Goal: Information Seeking & Learning: Learn about a topic

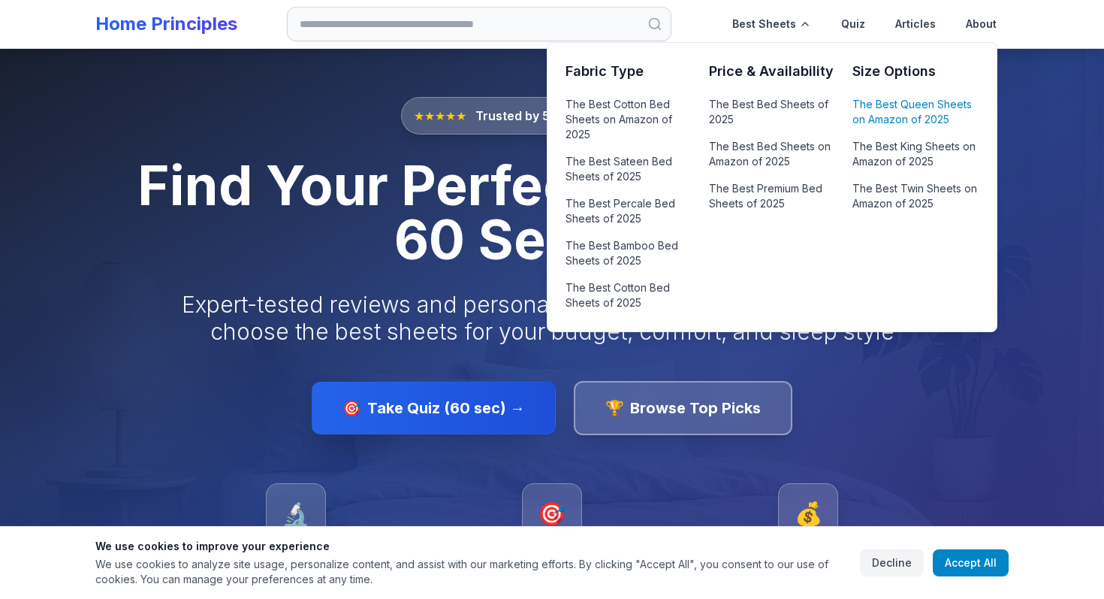
click at [903, 128] on link "The Best Queen Sheets on Amazon of 2025" at bounding box center [915, 112] width 125 height 36
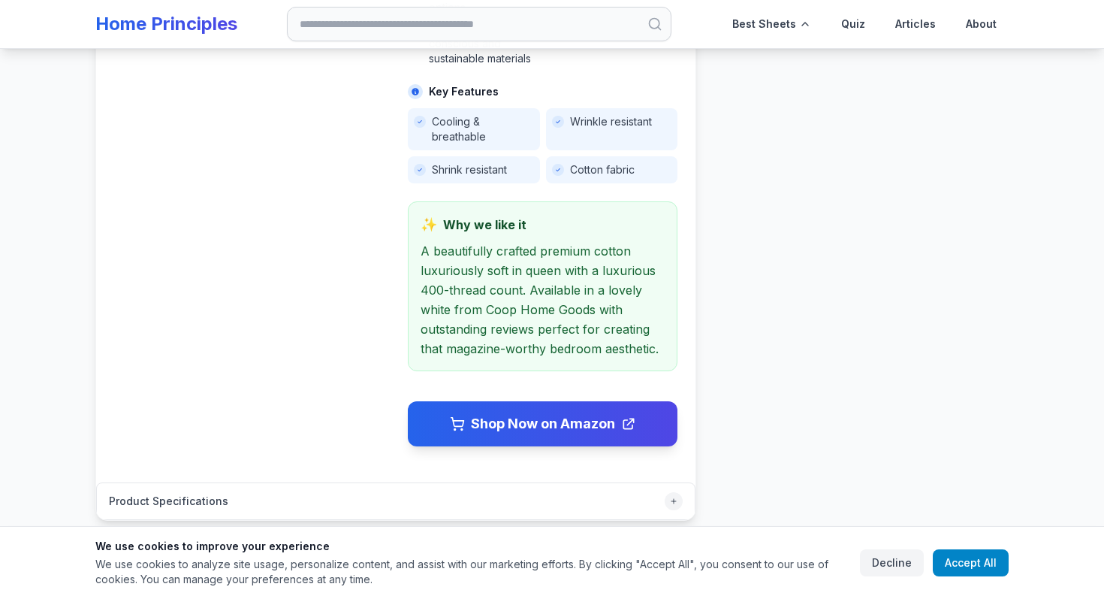
scroll to position [81, 0]
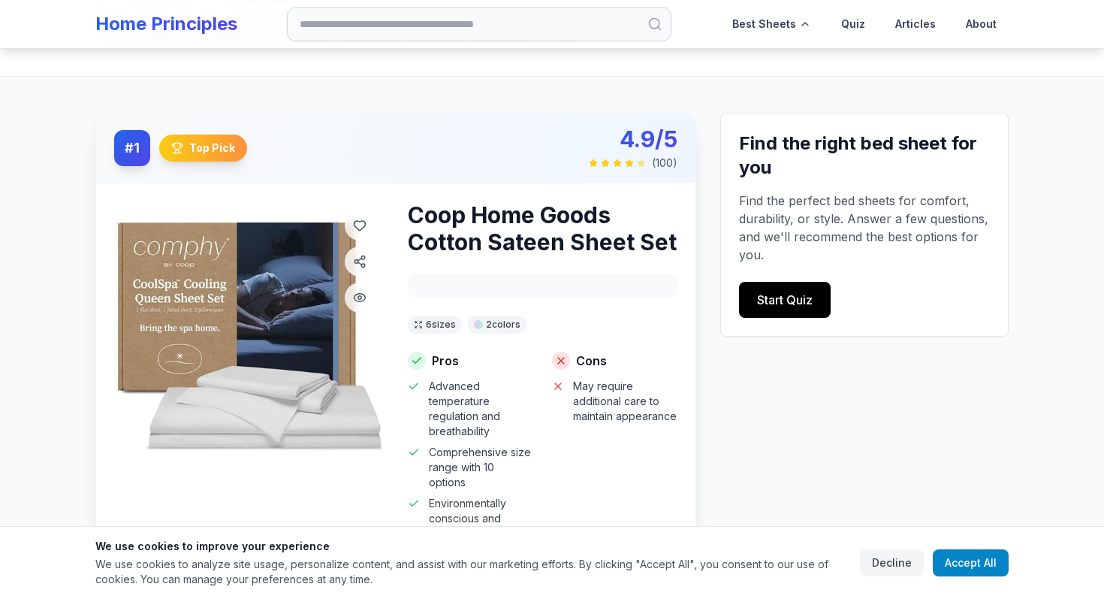
click at [546, 235] on h3 "Coop Home Goods Cotton Sateen Sheet Set" at bounding box center [543, 228] width 270 height 54
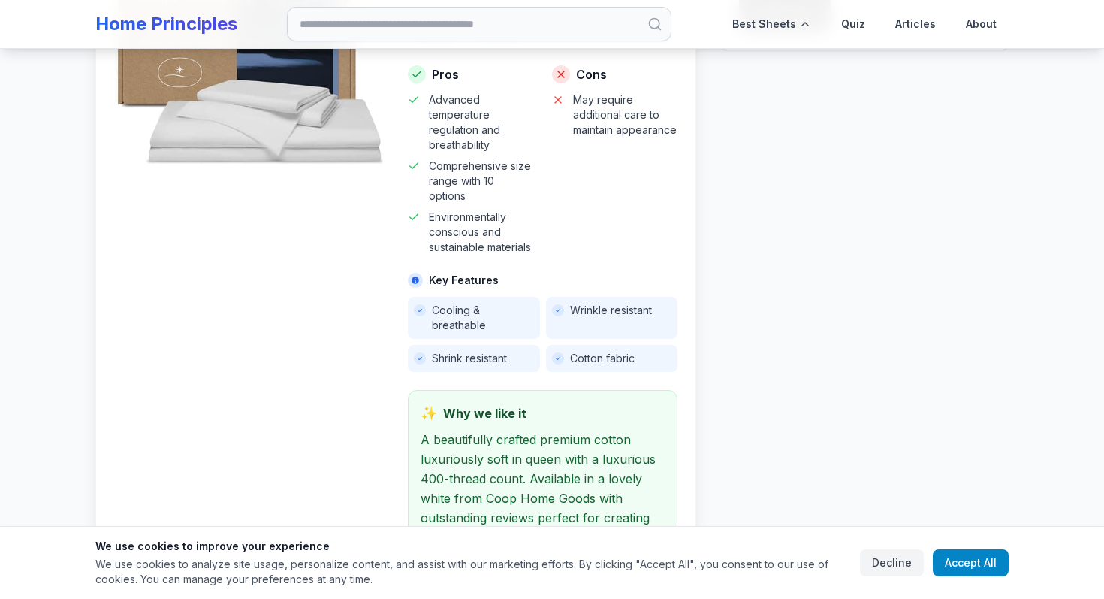
scroll to position [404, 0]
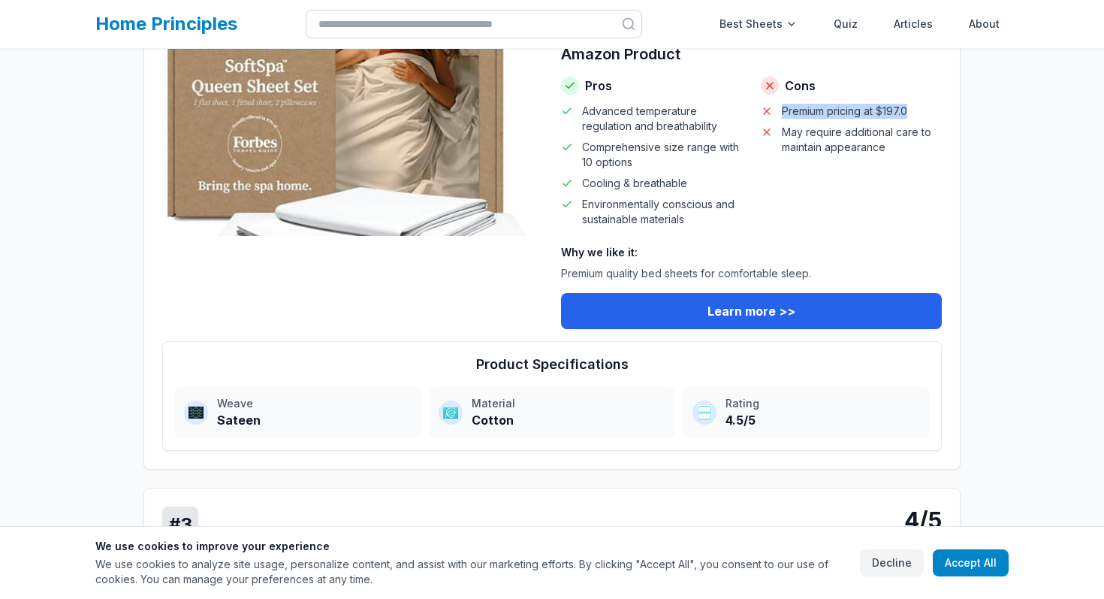
scroll to position [1211, 0]
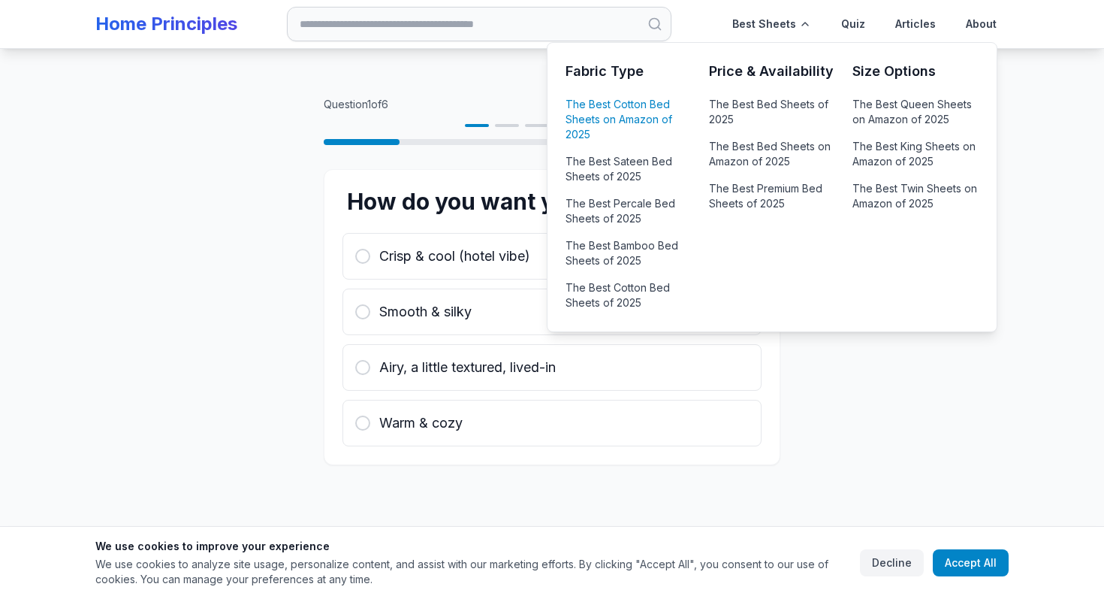
click at [614, 125] on link "The Best Cotton Bed Sheets on Amazon of 2025" at bounding box center [628, 119] width 125 height 51
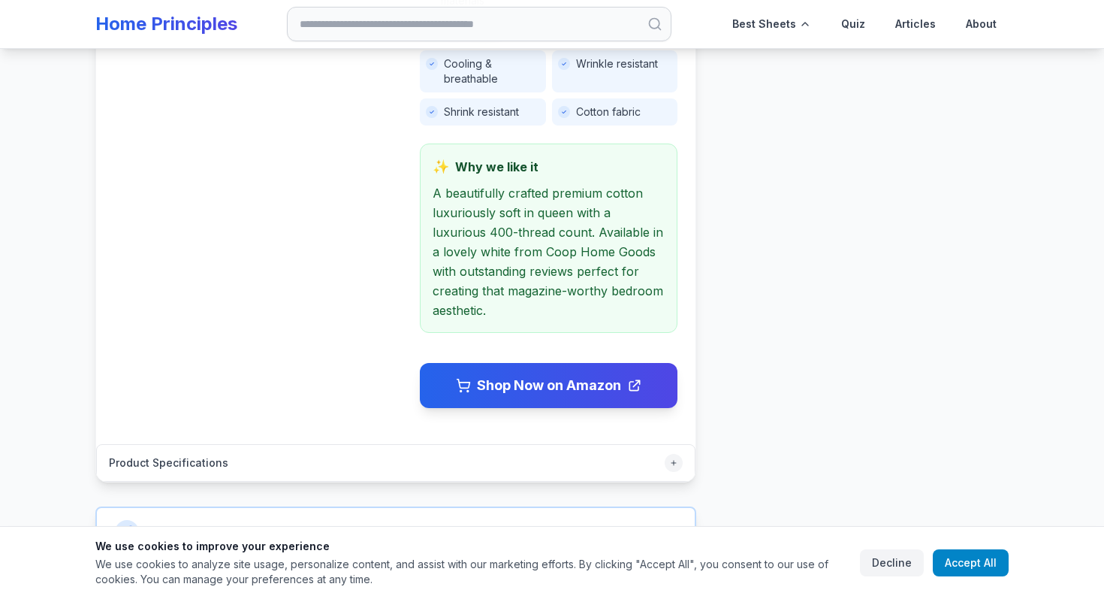
scroll to position [661, 0]
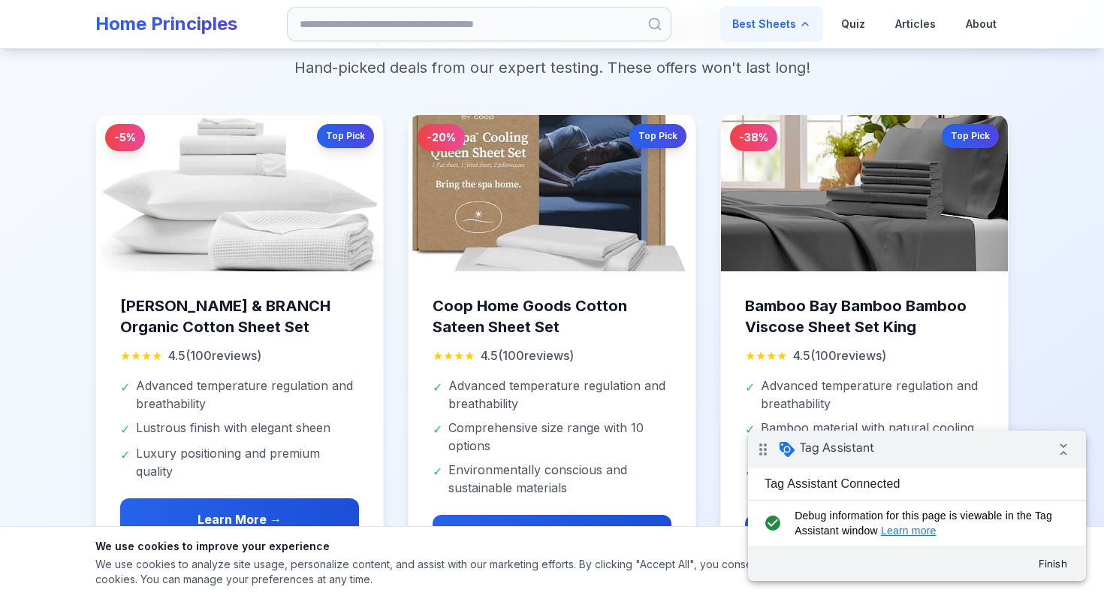
scroll to position [771, 0]
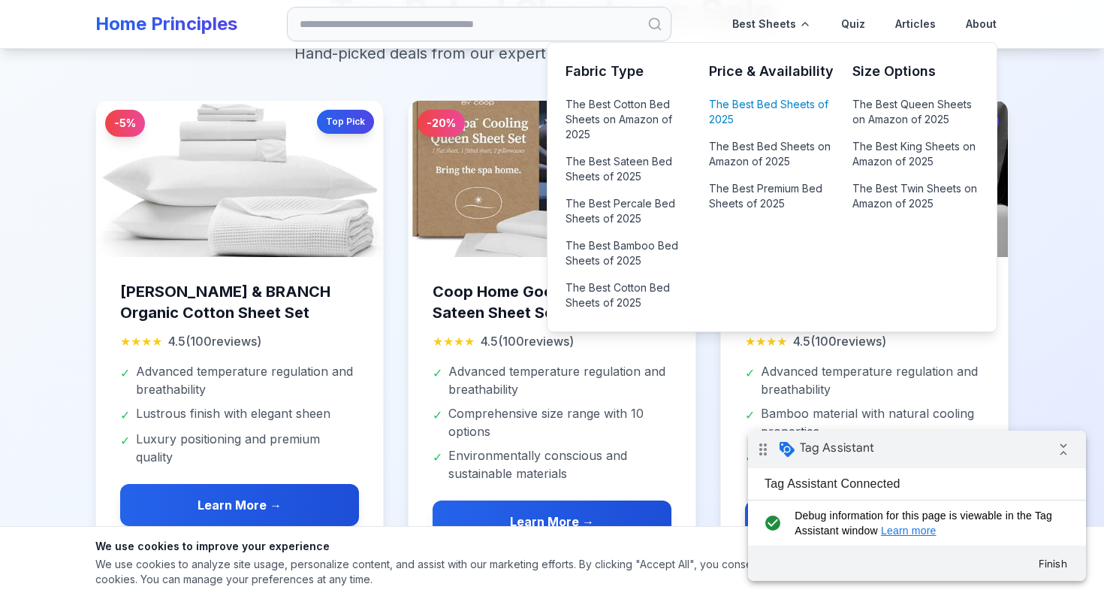
click at [757, 102] on link "The Best Bed Sheets of 2025" at bounding box center [771, 112] width 125 height 36
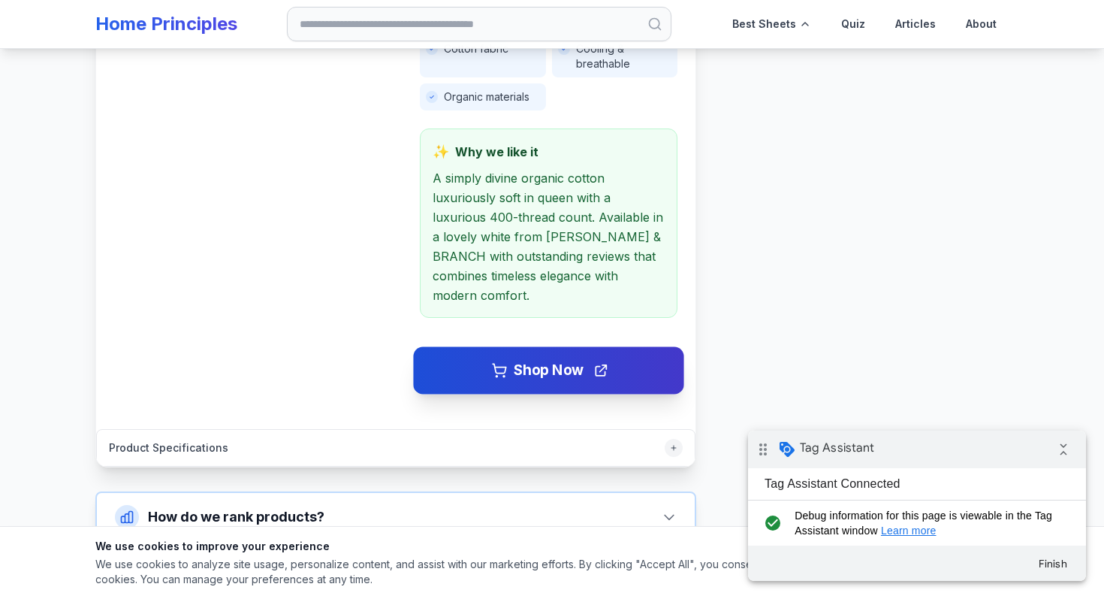
scroll to position [651, 0]
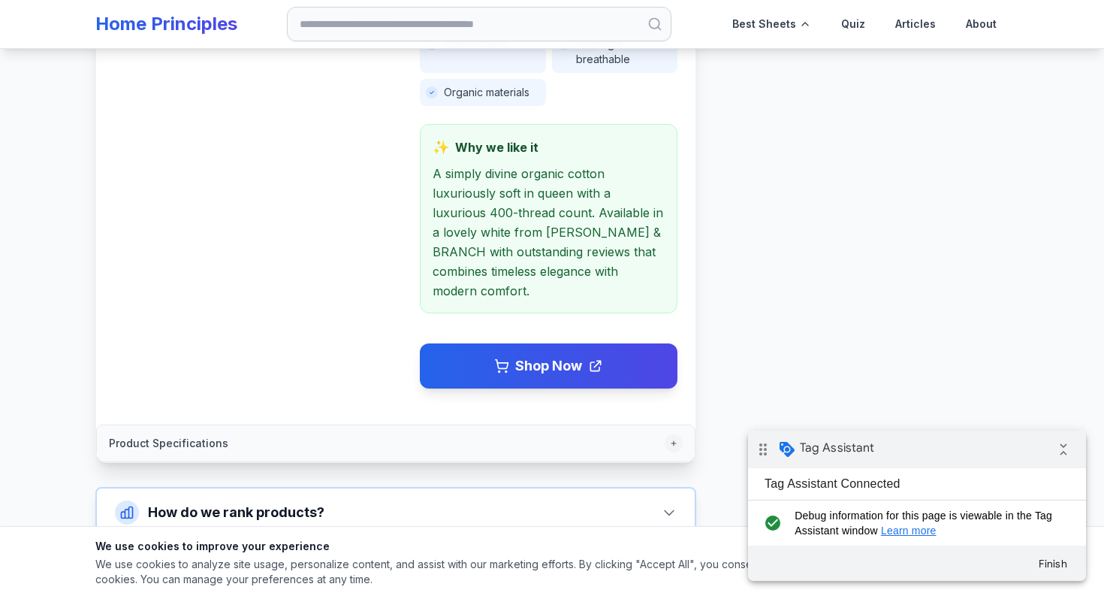
click at [334, 428] on button "Product Specifications" at bounding box center [396, 443] width 598 height 36
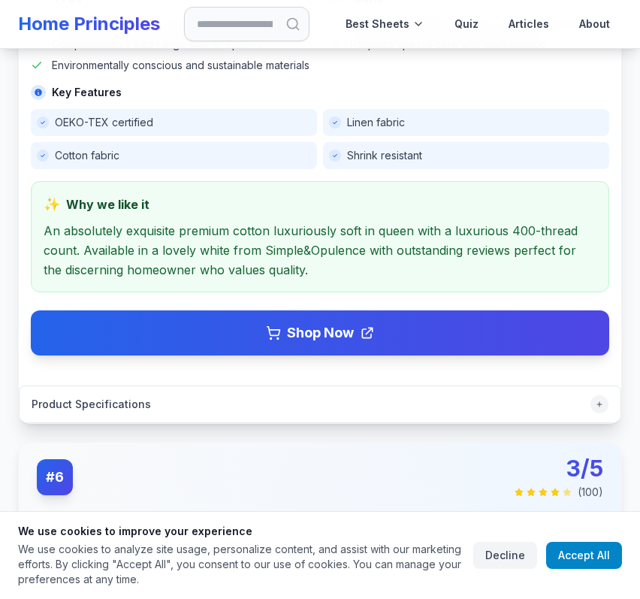
scroll to position [5267, 0]
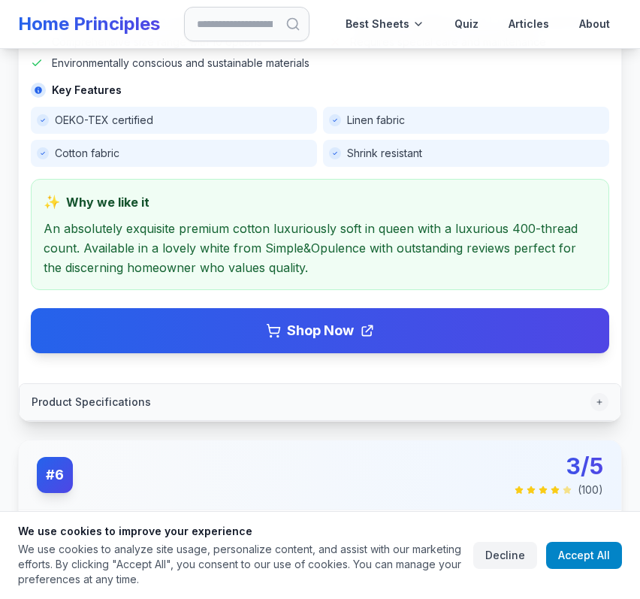
click at [424, 420] on button "Product Specifications" at bounding box center [320, 402] width 601 height 36
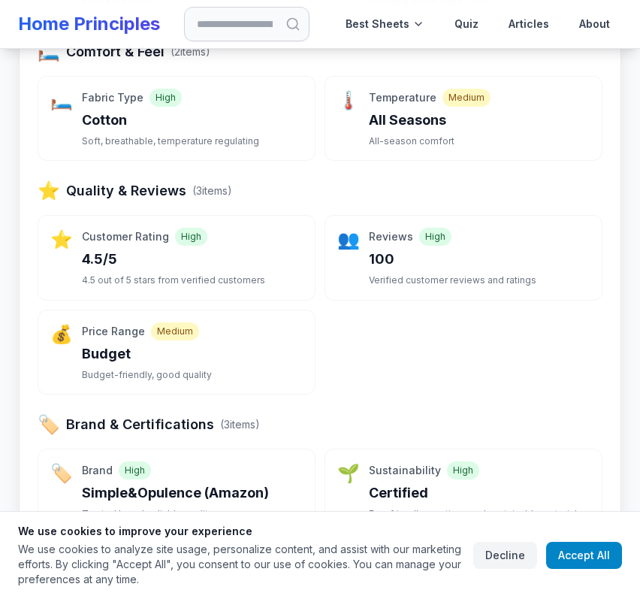
scroll to position [6051, 0]
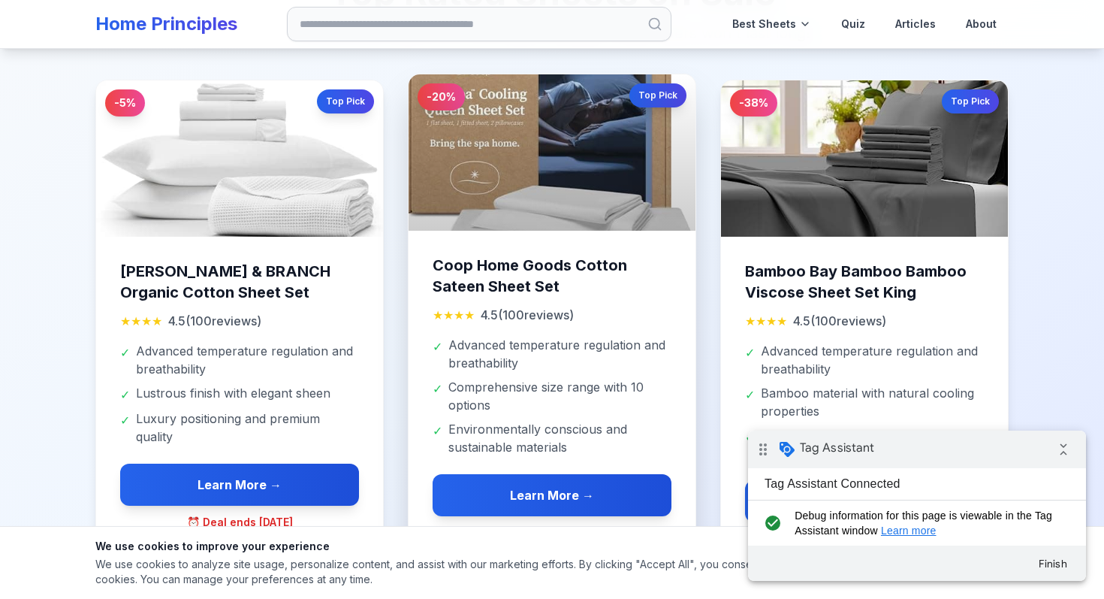
scroll to position [790, 0]
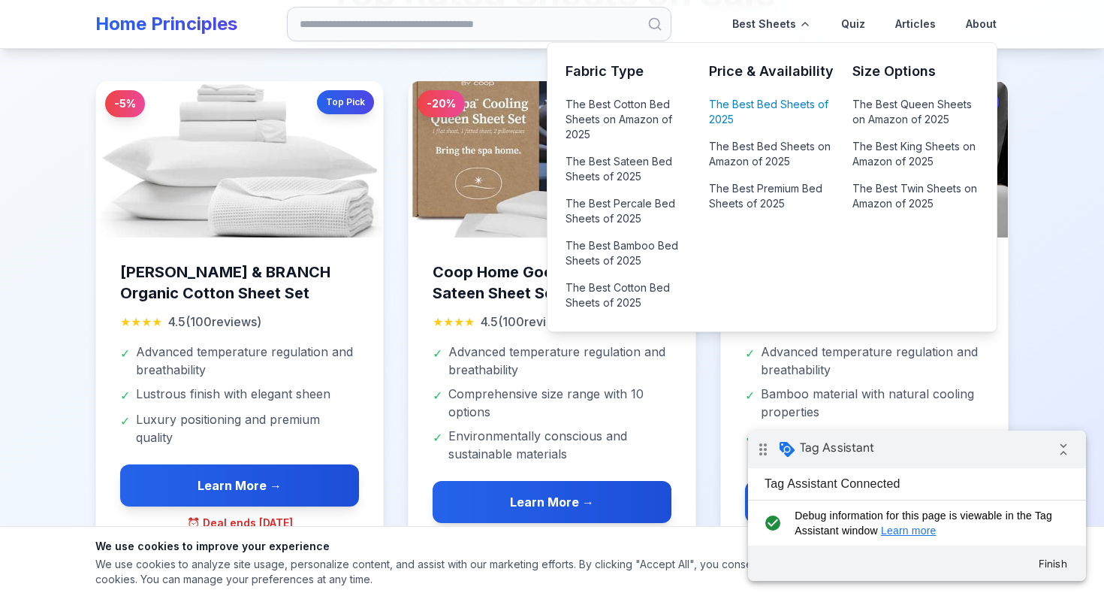
click at [747, 109] on link "The Best Bed Sheets of 2025" at bounding box center [771, 112] width 125 height 36
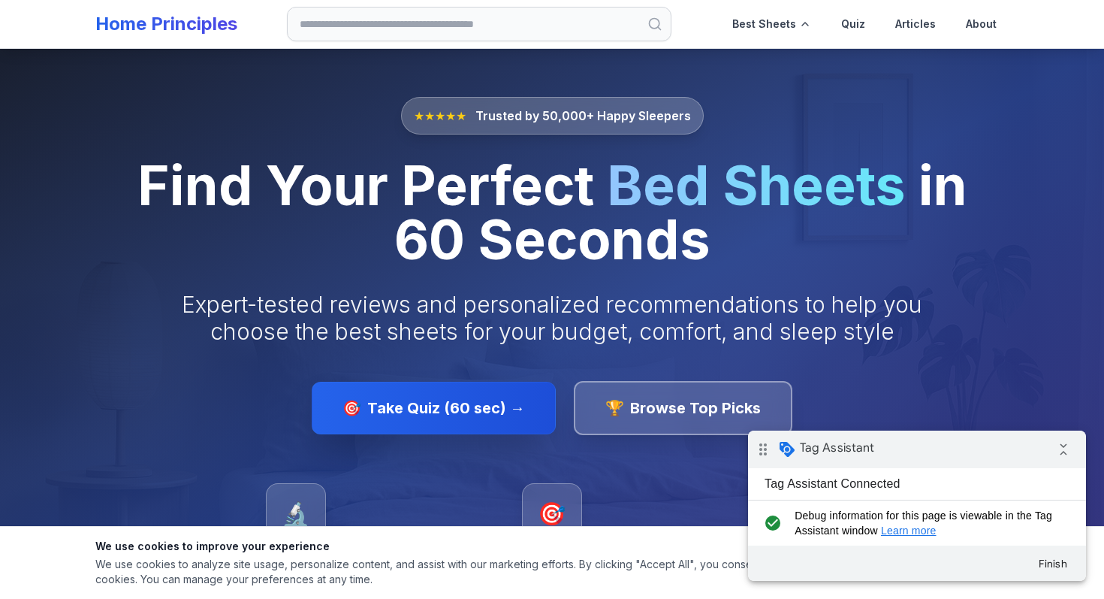
scroll to position [790, 0]
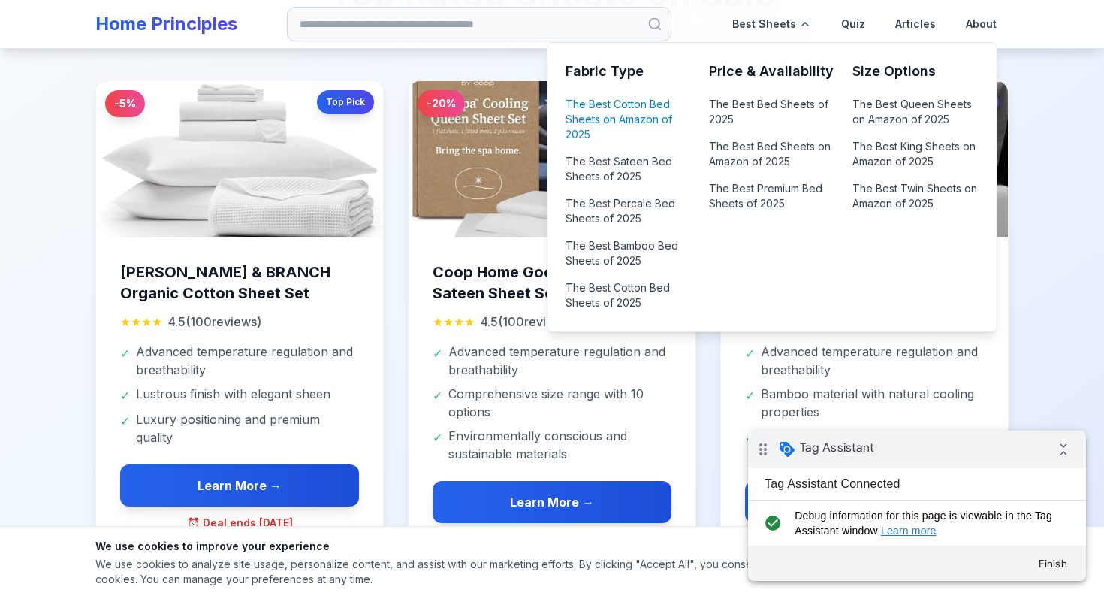
click at [627, 114] on link "The Best Cotton Bed Sheets on Amazon of 2025" at bounding box center [628, 119] width 125 height 51
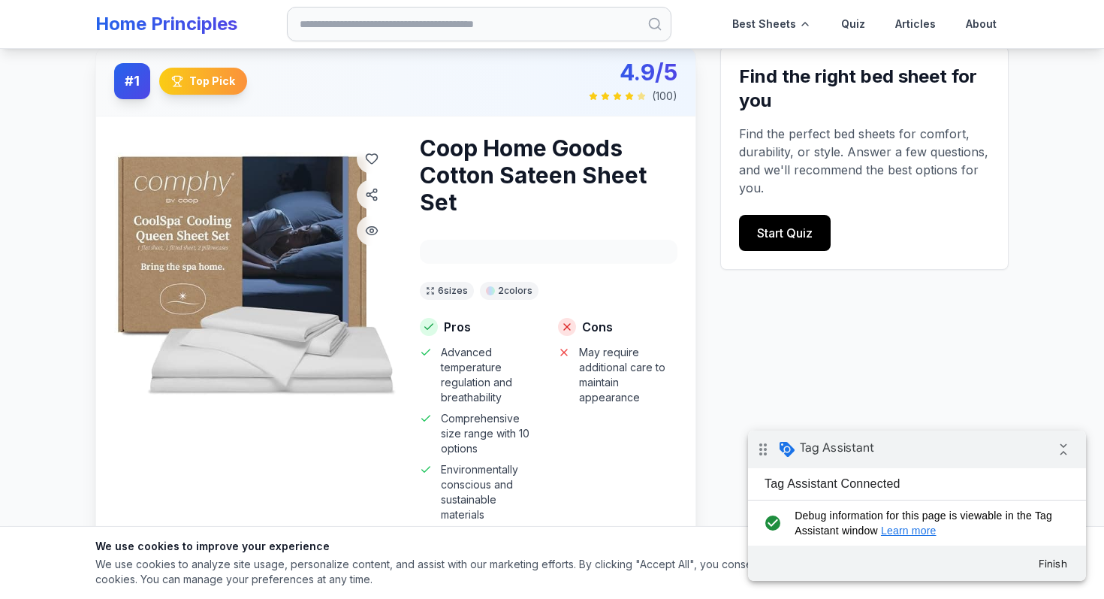
scroll to position [179, 0]
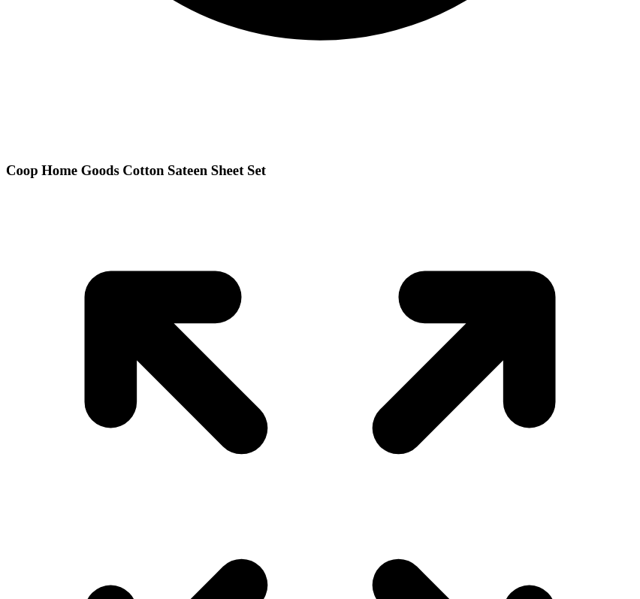
scroll to position [805, 0]
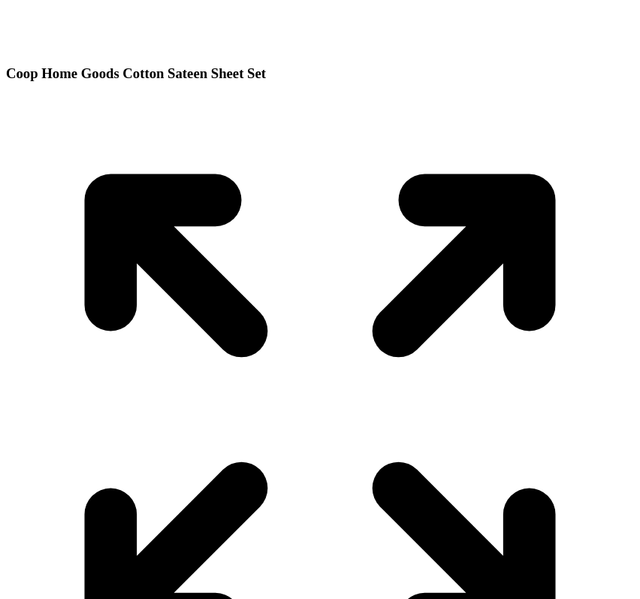
scroll to position [936, 0]
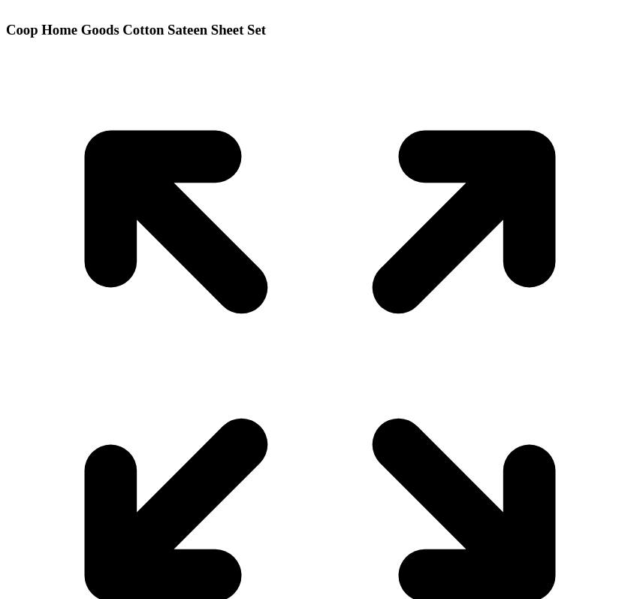
drag, startPoint x: 150, startPoint y: 301, endPoint x: 43, endPoint y: 301, distance: 106.7
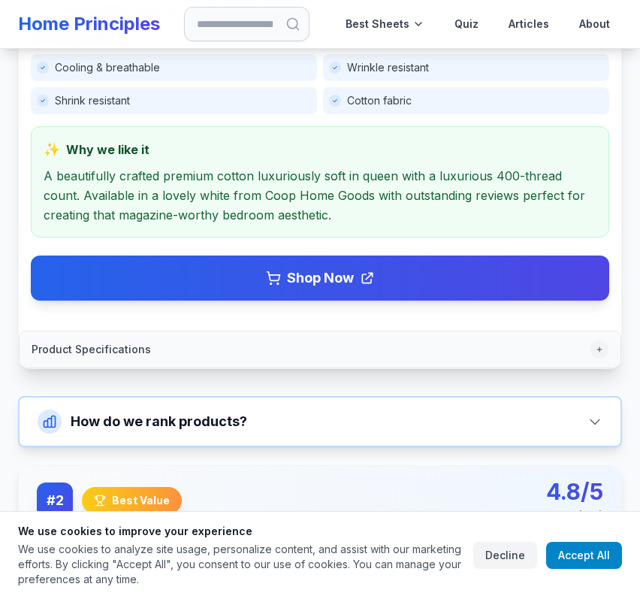
scroll to position [854, 0]
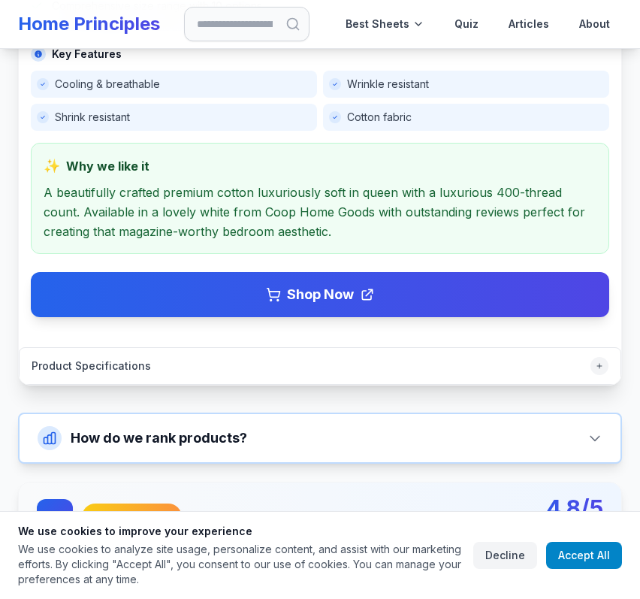
click at [365, 192] on div "✨ Why we like it A beautifully crafted premium cotton luxuriously soft in queen…" at bounding box center [320, 198] width 579 height 111
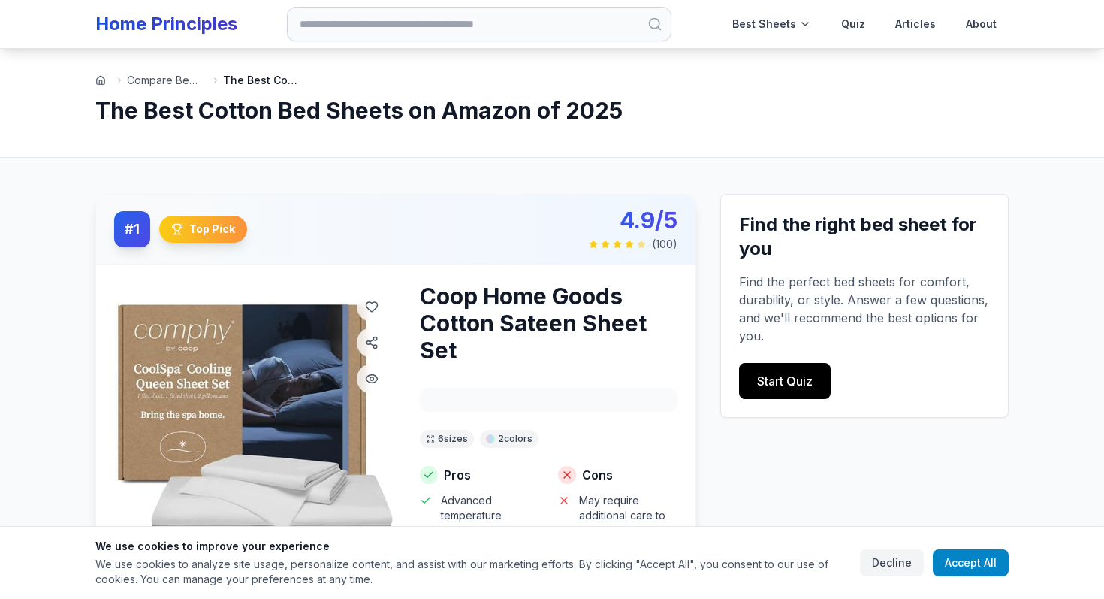
click at [210, 14] on link "Home Principles" at bounding box center [166, 24] width 142 height 22
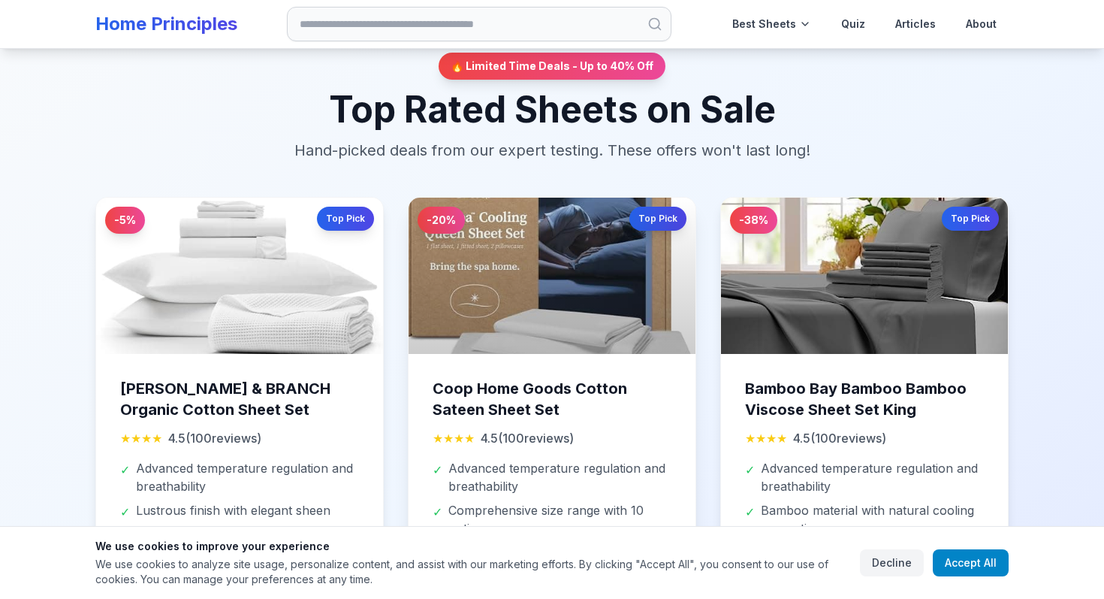
scroll to position [772, 0]
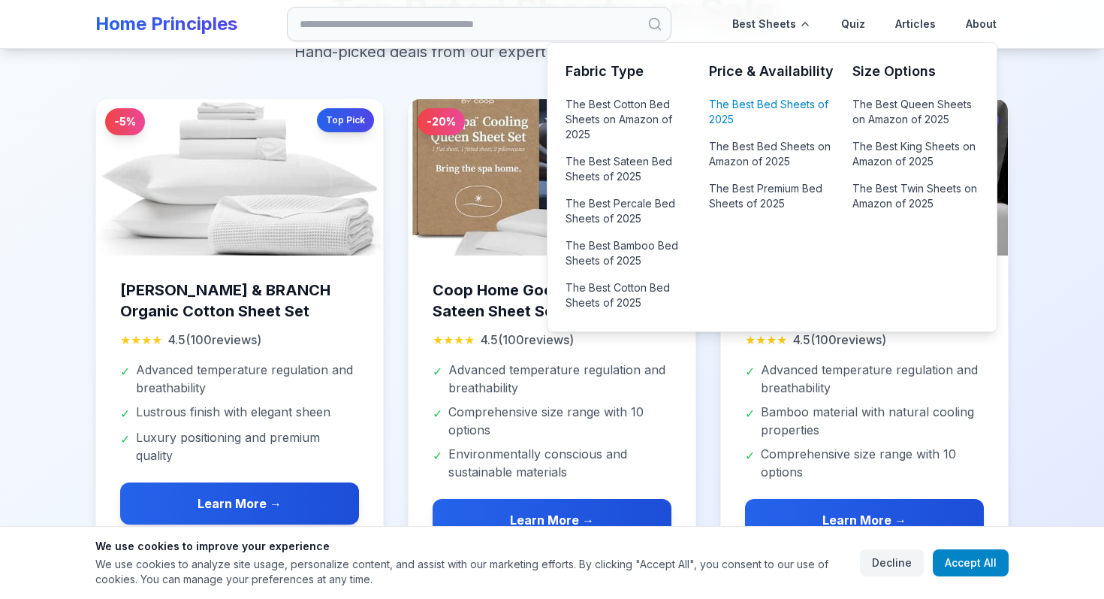
click at [760, 109] on link "The Best Bed Sheets of 2025" at bounding box center [771, 112] width 125 height 36
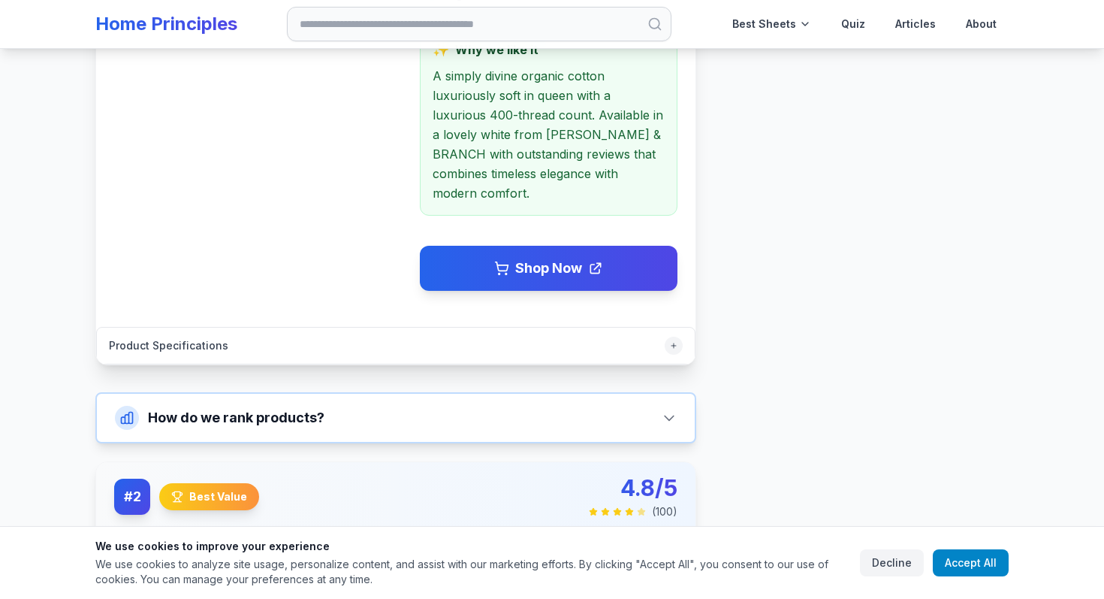
scroll to position [764, 0]
